Goal: Transaction & Acquisition: Obtain resource

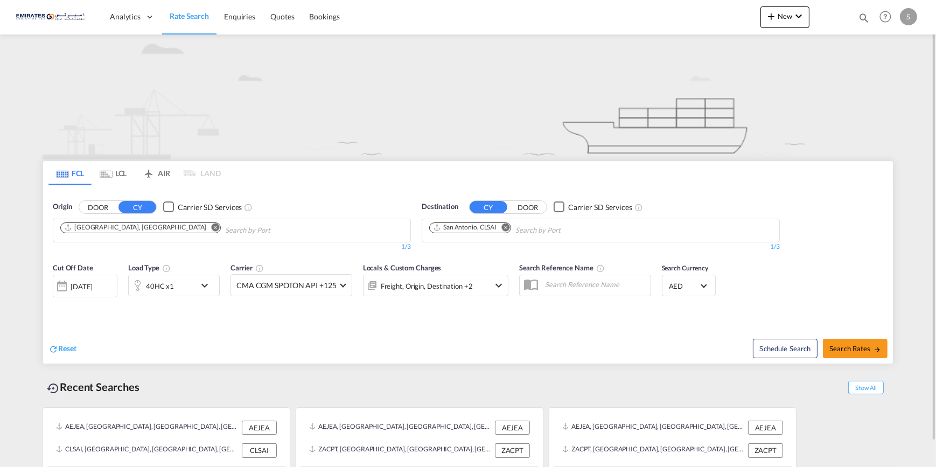
click at [506, 228] on md-icon "Remove" at bounding box center [505, 227] width 8 height 8
type input "DAMMAM"
click at [460, 231] on body "Analytics Dashboard Rate Search Enquiries Quotes Bookings" at bounding box center [468, 233] width 936 height 467
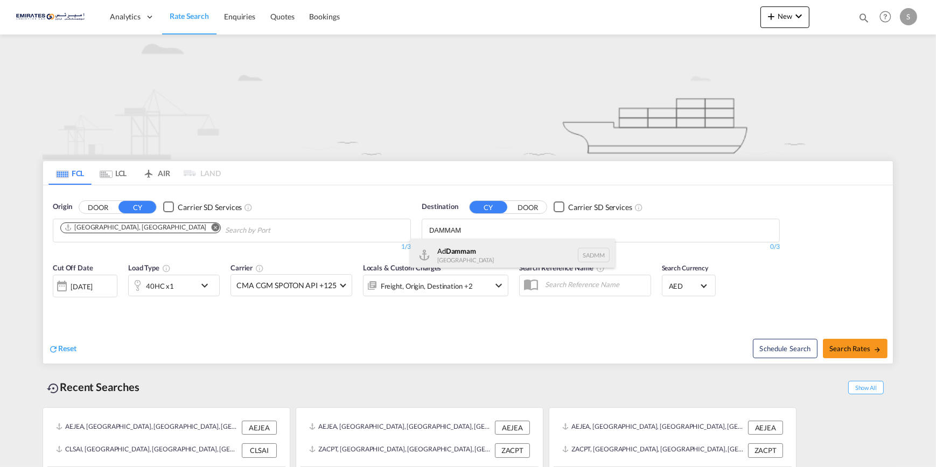
click at [460, 255] on div "Ad Dammam [GEOGRAPHIC_DATA] [GEOGRAPHIC_DATA]" at bounding box center [512, 254] width 205 height 32
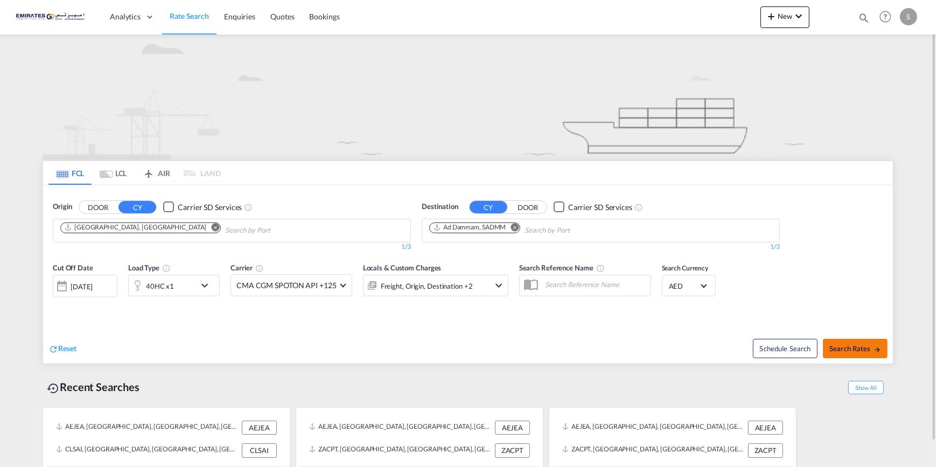
click at [855, 346] on span "Search Rates" at bounding box center [855, 348] width 52 height 9
type input "AEJEA to SADMM / [DATE]"
